Goal: Find specific page/section: Find specific page/section

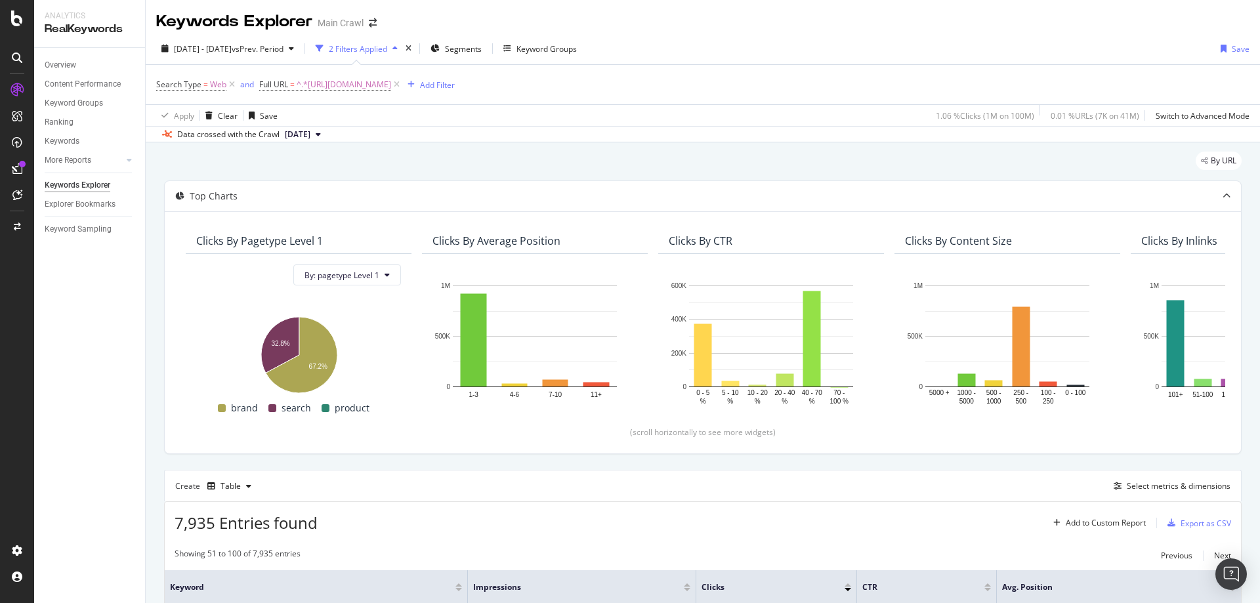
scroll to position [131, 0]
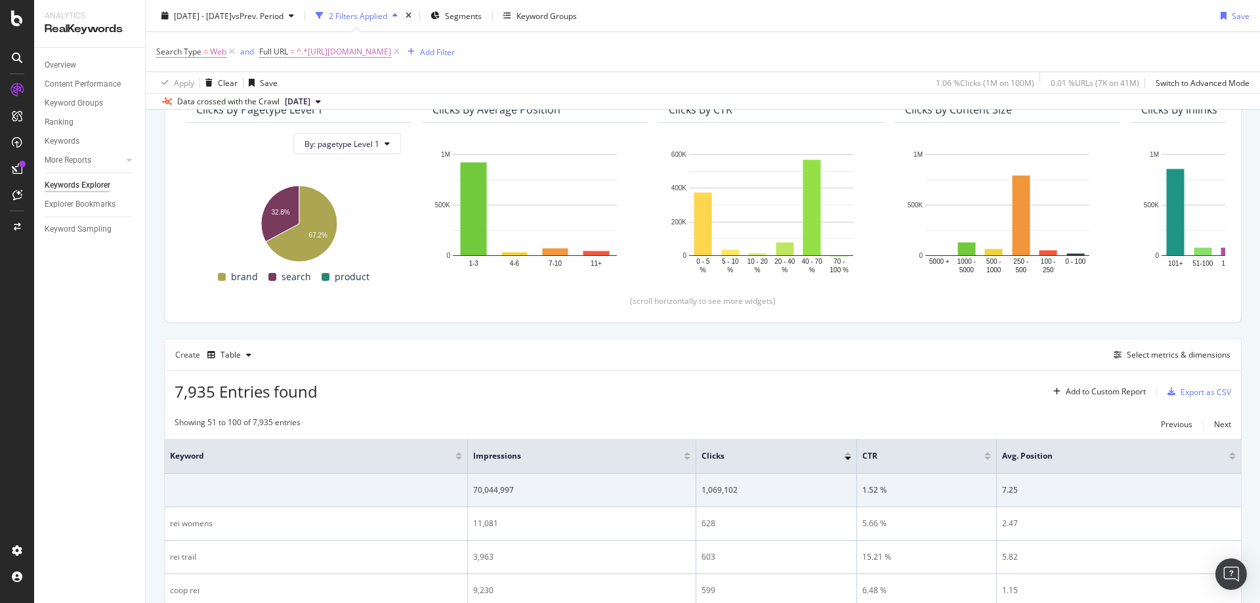
click at [386, 54] on span "^.*https://www.rei.com/b/rei-co-op.*$" at bounding box center [344, 52] width 94 height 18
click at [295, 89] on div "Contains" at bounding box center [342, 82] width 144 height 21
click at [262, 50] on div "Full URL Contains https://www.rei.com/b/rei-co-op Cancel Add filter Apply" at bounding box center [342, 95] width 165 height 112
click at [266, 50] on icon at bounding box center [267, 51] width 4 height 8
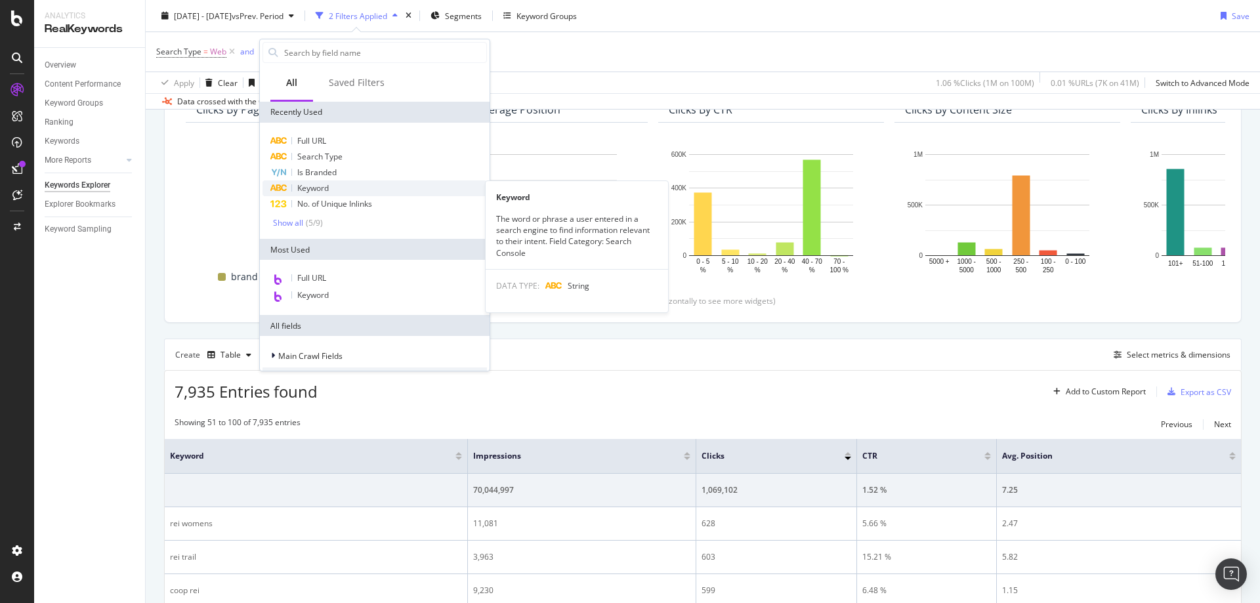
click at [325, 190] on span "Keyword" at bounding box center [312, 187] width 31 height 11
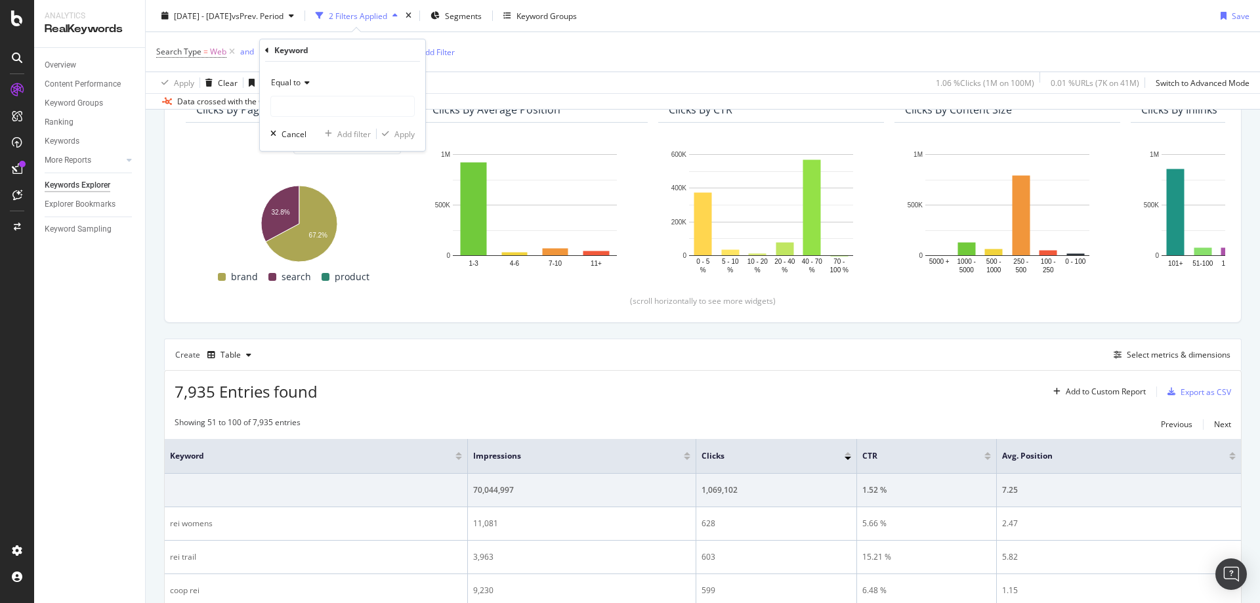
click at [300, 89] on div "Equal to" at bounding box center [342, 82] width 144 height 21
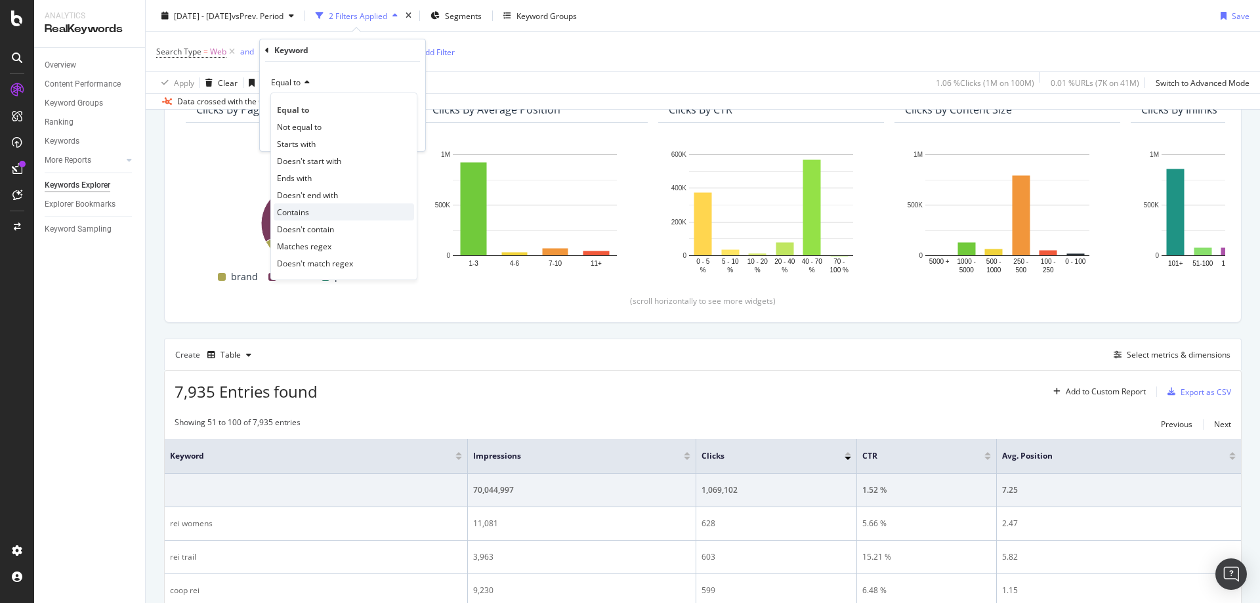
click at [302, 207] on span "Contains" at bounding box center [293, 212] width 32 height 11
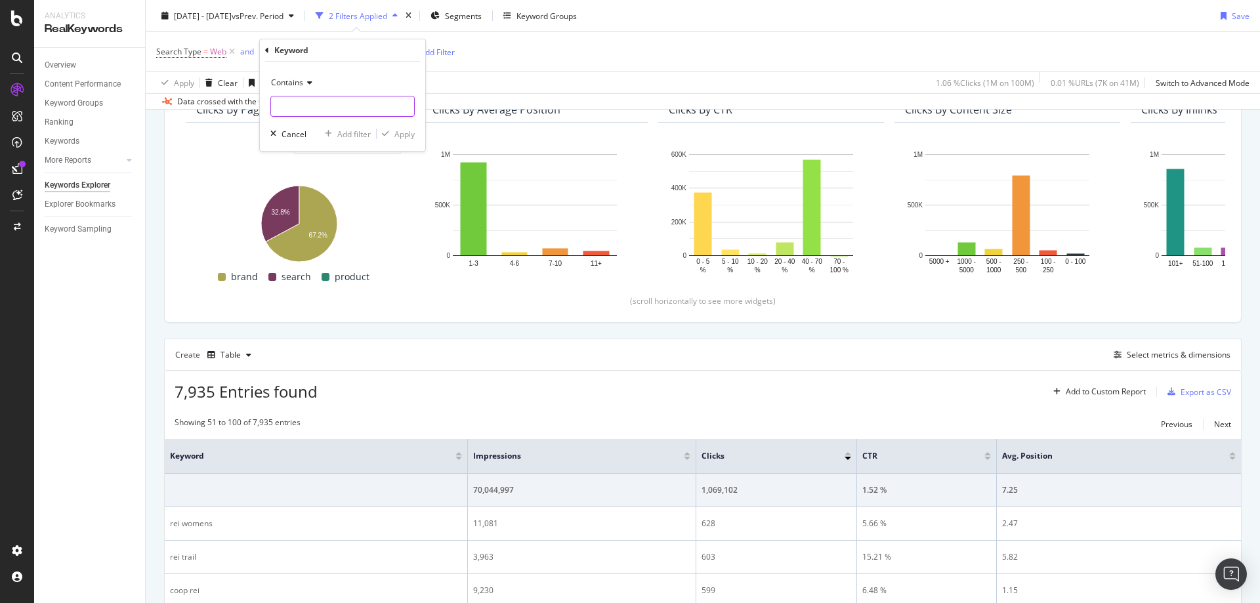
click at [327, 106] on input "text" at bounding box center [342, 106] width 143 height 21
type input "garmin"
click at [397, 136] on div "Apply" at bounding box center [404, 134] width 20 height 11
